Goal: Navigation & Orientation: Find specific page/section

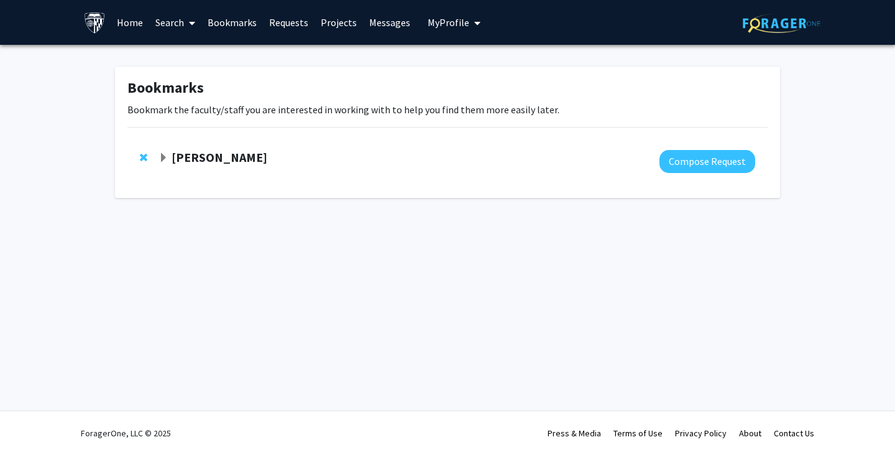
click at [225, 19] on link "Bookmarks" at bounding box center [232, 23] width 62 height 44
click at [230, 21] on link "Bookmarks" at bounding box center [232, 23] width 62 height 44
click at [293, 19] on link "Requests" at bounding box center [289, 23] width 52 height 44
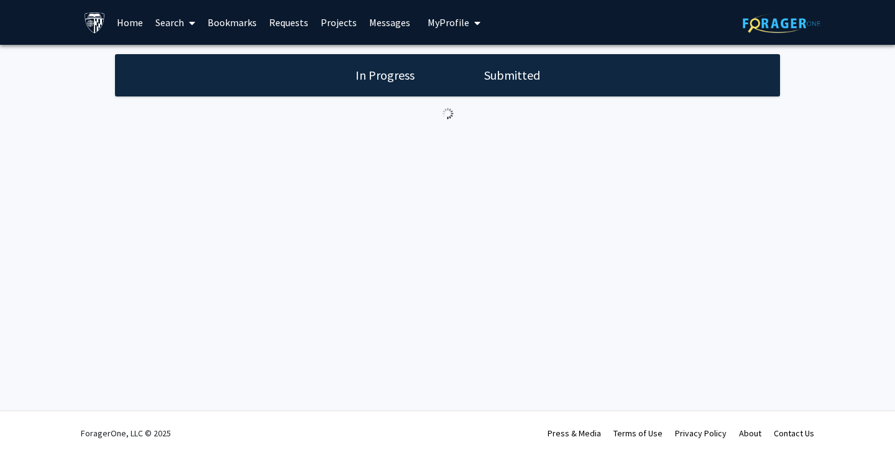
click at [230, 20] on link "Bookmarks" at bounding box center [232, 23] width 62 height 44
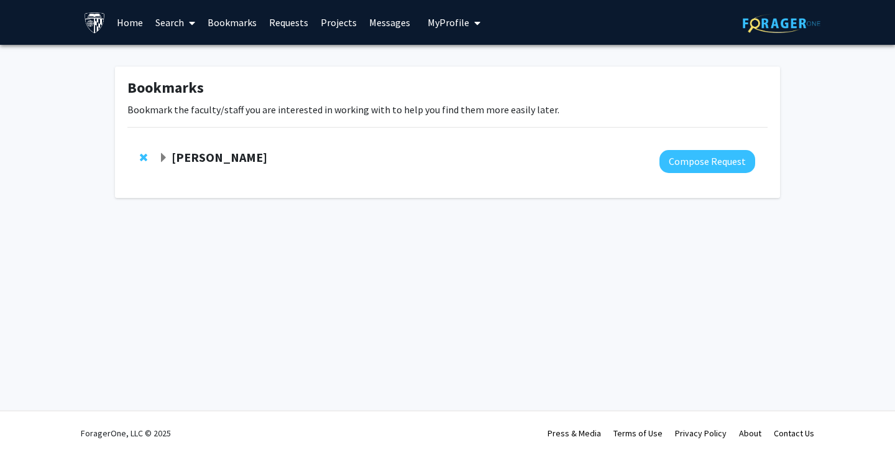
click at [161, 157] on span "Expand Kunal Parikh Bookmark" at bounding box center [164, 158] width 10 height 10
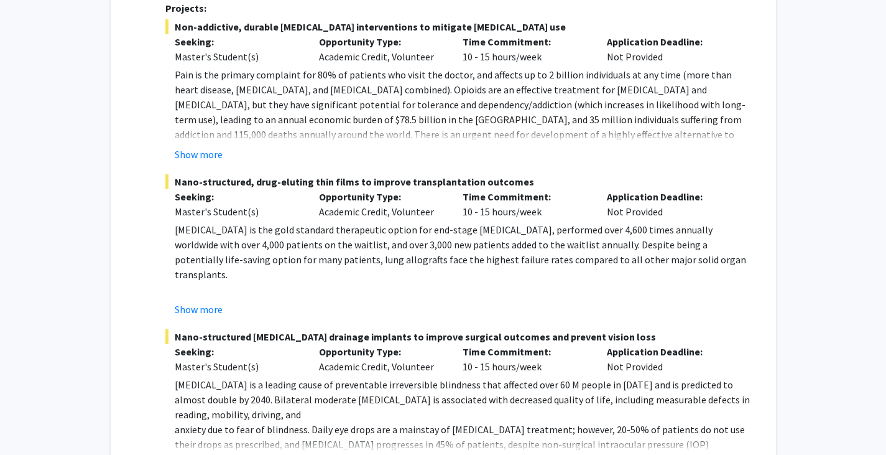
scroll to position [663, 0]
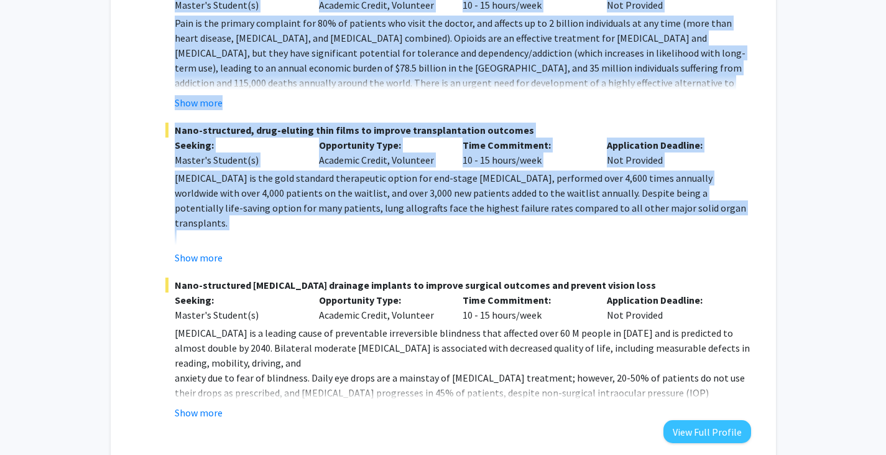
drag, startPoint x: 166, startPoint y: 57, endPoint x: 542, endPoint y: 222, distance: 410.4
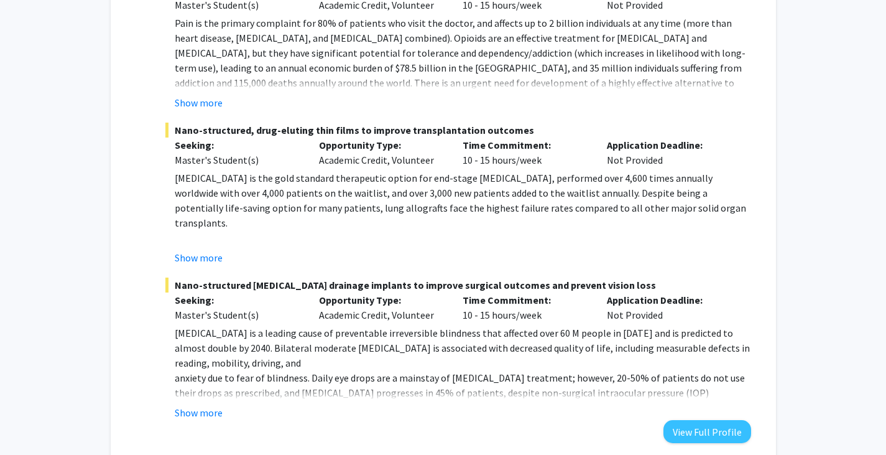
click at [699, 259] on div "Show more" at bounding box center [463, 257] width 576 height 15
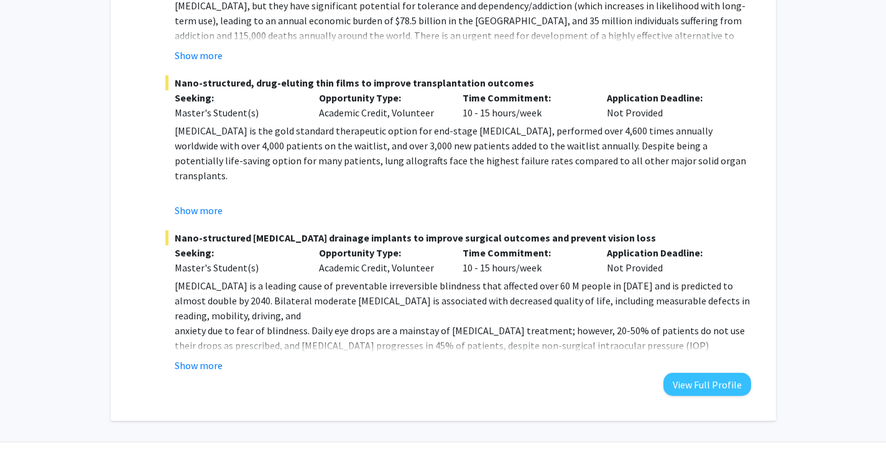
scroll to position [741, 0]
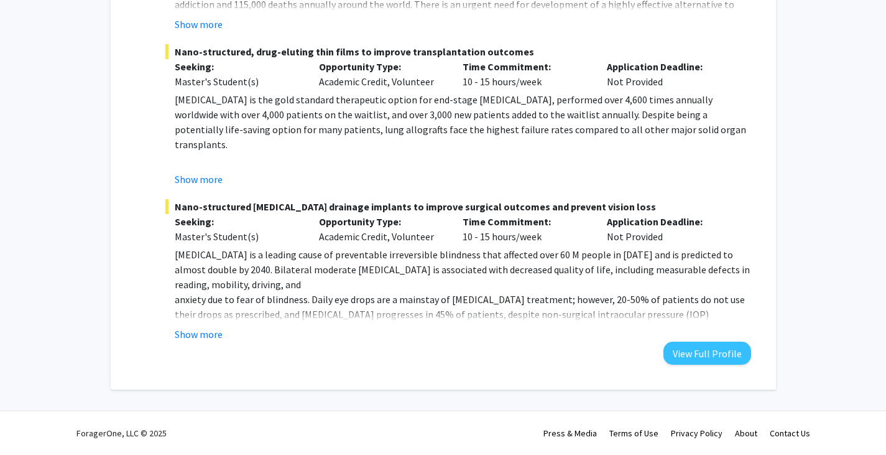
click at [201, 335] on button "Show more" at bounding box center [199, 333] width 48 height 15
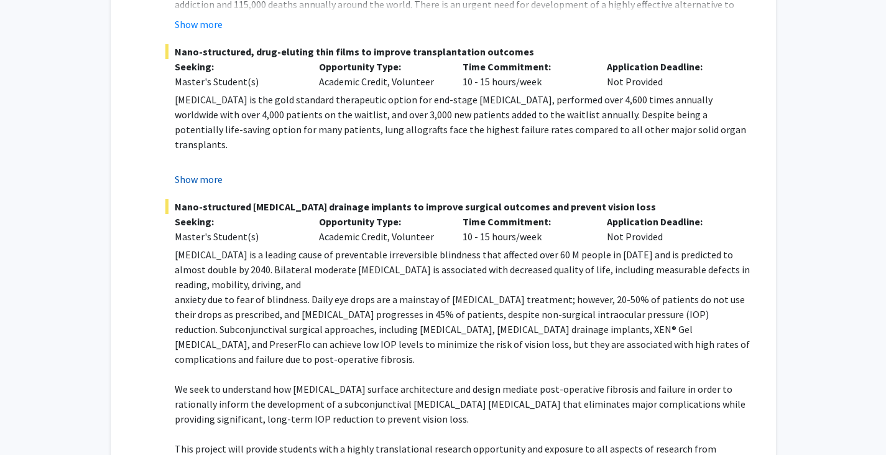
click at [212, 180] on button "Show more" at bounding box center [199, 179] width 48 height 15
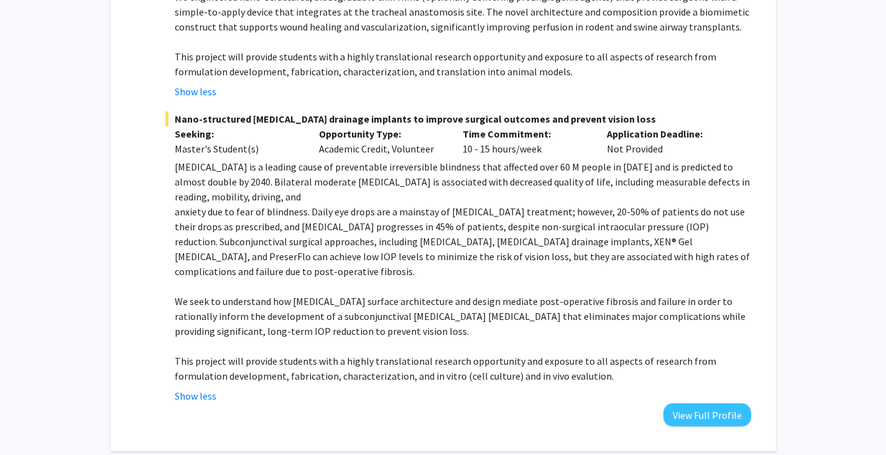
scroll to position [1040, 0]
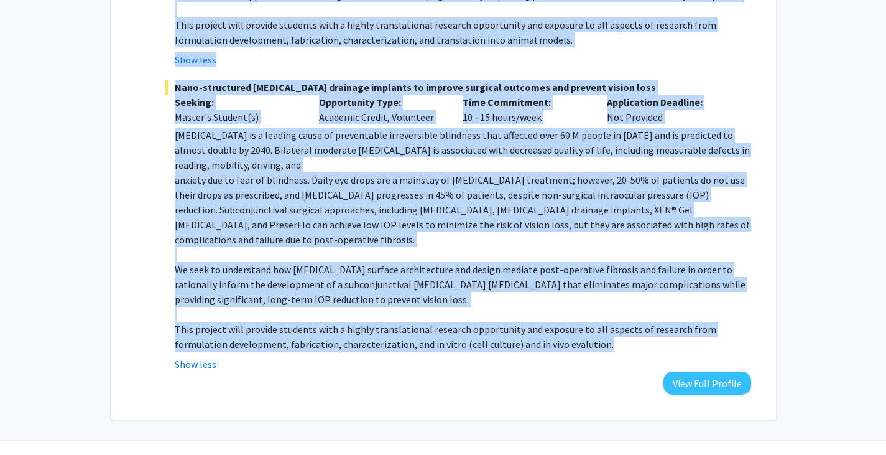
drag, startPoint x: 175, startPoint y: 174, endPoint x: 557, endPoint y: 320, distance: 408.5
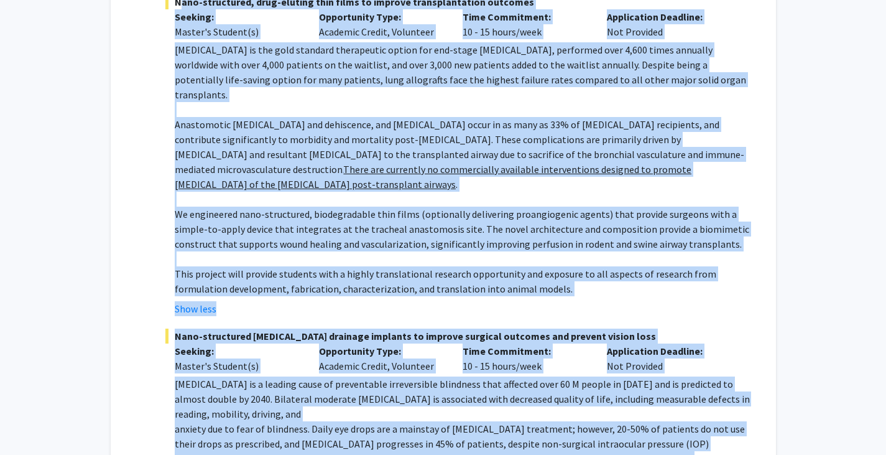
scroll to position [729, 0]
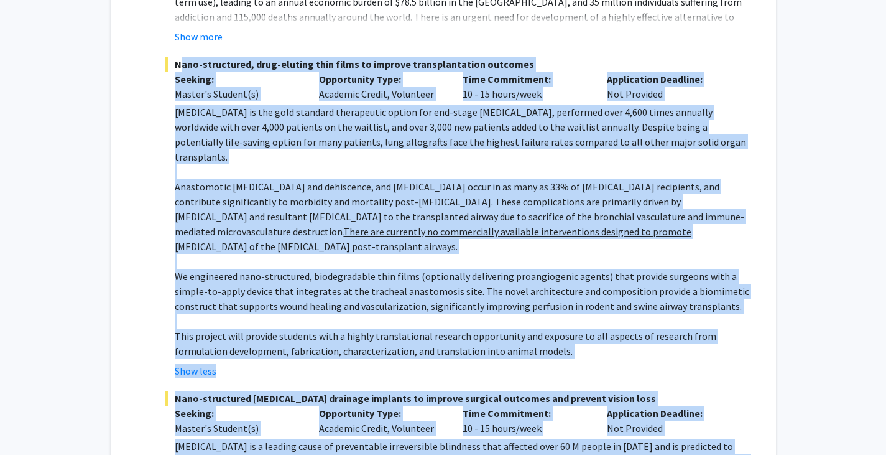
copy fg-project-list "Nano-structured, drug-eluting thin films to improve transplantation outcomes Se…"
